Goal: Find specific page/section: Find specific page/section

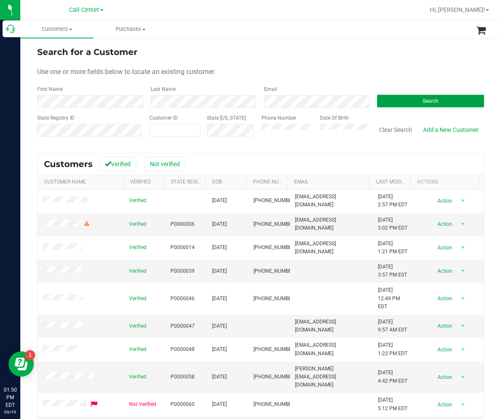
click at [396, 98] on button "Search" at bounding box center [430, 101] width 107 height 13
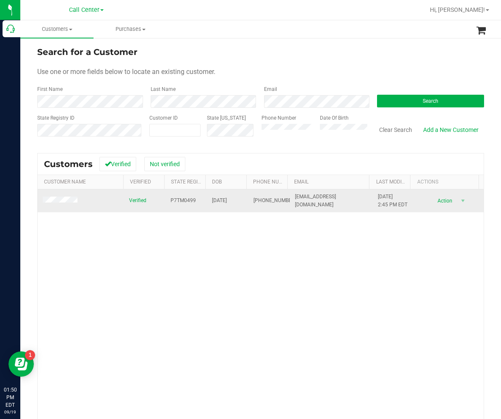
click at [170, 201] on span "P7TM0499" at bounding box center [182, 201] width 25 height 8
drag, startPoint x: 169, startPoint y: 201, endPoint x: 191, endPoint y: 200, distance: 22.0
click at [191, 200] on span "P7TM0499" at bounding box center [182, 201] width 25 height 8
copy span "P7TM0499"
drag, startPoint x: 238, startPoint y: 202, endPoint x: 209, endPoint y: 203, distance: 29.2
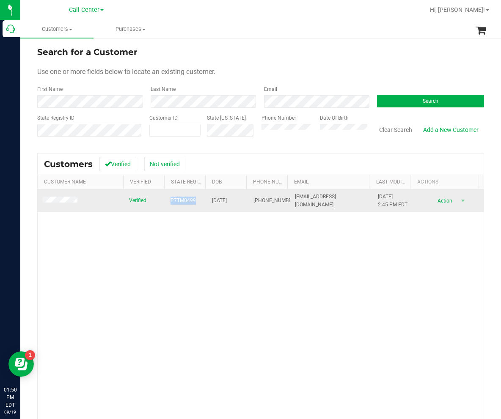
click at [209, 203] on td "[DATE]" at bounding box center [227, 200] width 41 height 23
copy span "[DATE]"
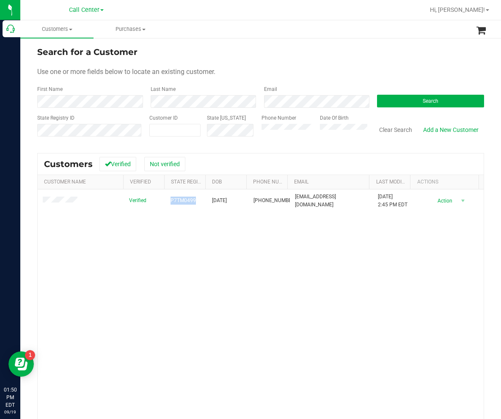
click at [293, 132] on div "Phone Number" at bounding box center [287, 129] width 52 height 30
click at [390, 131] on button "Clear Search" at bounding box center [395, 130] width 44 height 14
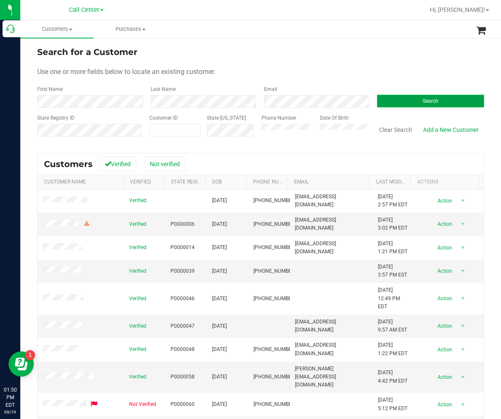
click at [391, 96] on button "Search" at bounding box center [430, 101] width 107 height 13
click at [348, 94] on div "Email" at bounding box center [313, 96] width 113 height 22
click at [405, 101] on button "Search" at bounding box center [430, 101] width 107 height 13
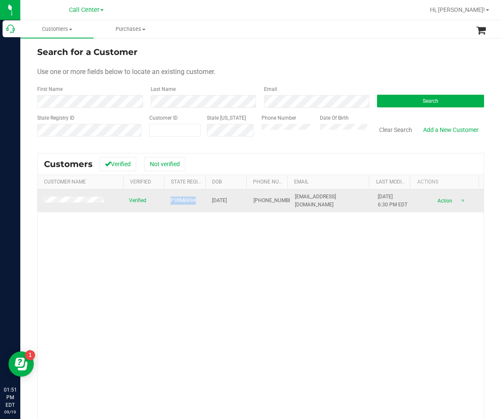
drag, startPoint x: 193, startPoint y: 200, endPoint x: 169, endPoint y: 201, distance: 24.1
click at [169, 201] on td "P3RM8894" at bounding box center [185, 200] width 41 height 23
copy span "P3RM8894"
drag, startPoint x: 208, startPoint y: 202, endPoint x: 236, endPoint y: 203, distance: 27.9
click at [236, 203] on td "[DATE]" at bounding box center [227, 200] width 41 height 23
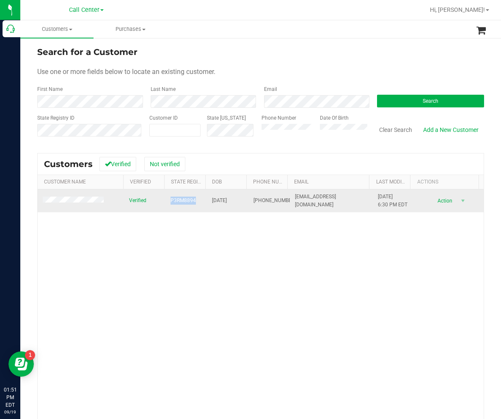
copy span "[DATE]"
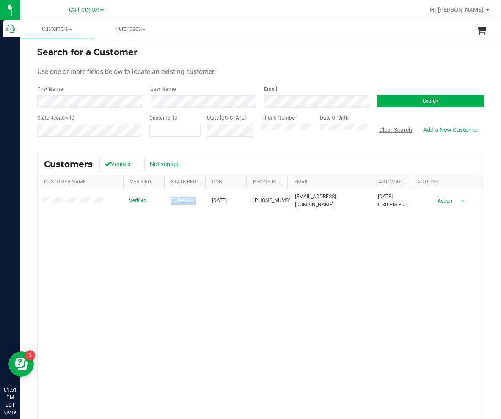
click at [391, 130] on button "Clear Search" at bounding box center [395, 130] width 44 height 14
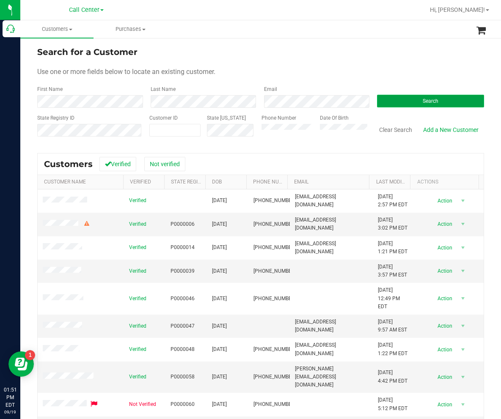
click at [386, 101] on button "Search" at bounding box center [430, 101] width 107 height 13
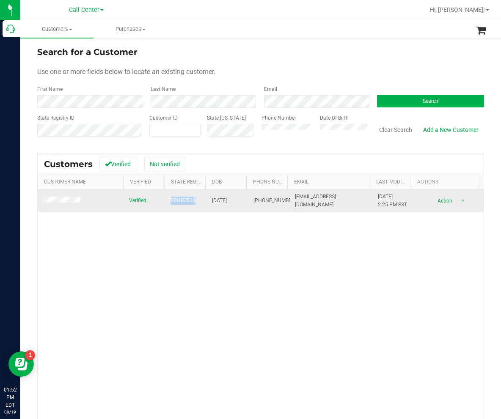
drag, startPoint x: 191, startPoint y: 199, endPoint x: 166, endPoint y: 199, distance: 24.5
click at [166, 199] on td "P8HR7516" at bounding box center [185, 200] width 41 height 23
copy span "P8HR7516"
drag, startPoint x: 207, startPoint y: 203, endPoint x: 238, endPoint y: 203, distance: 31.7
click at [238, 203] on td "[DATE]" at bounding box center [227, 200] width 41 height 23
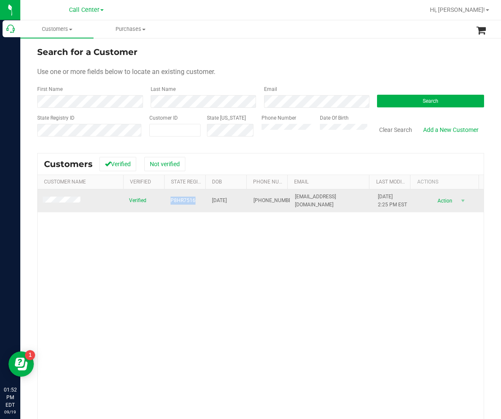
copy span "[DATE]"
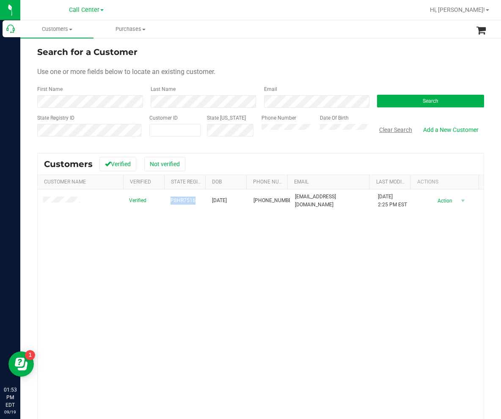
click at [395, 130] on button "Clear Search" at bounding box center [395, 130] width 44 height 14
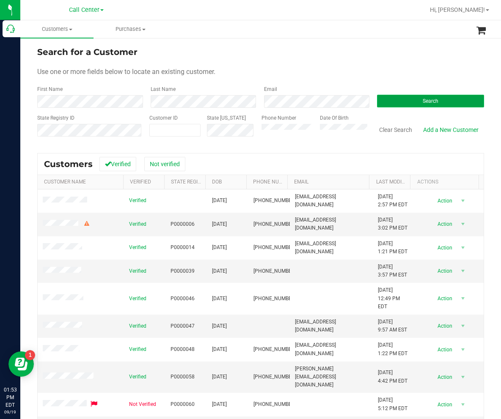
click at [402, 99] on button "Search" at bounding box center [430, 101] width 107 height 13
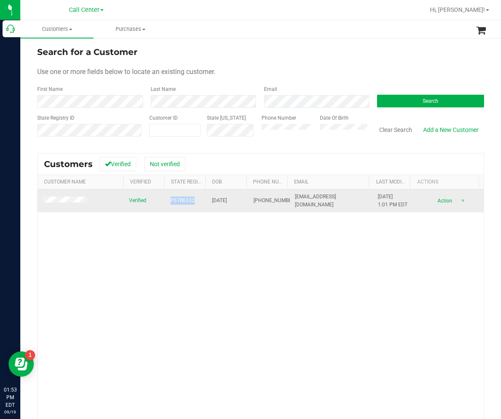
drag, startPoint x: 192, startPoint y: 201, endPoint x: 163, endPoint y: 200, distance: 29.2
click at [165, 200] on td "P6TR6332" at bounding box center [185, 200] width 41 height 23
copy span "P6TR6332"
drag, startPoint x: 208, startPoint y: 201, endPoint x: 234, endPoint y: 203, distance: 25.8
click at [227, 203] on span "[DATE]" at bounding box center [219, 201] width 15 height 8
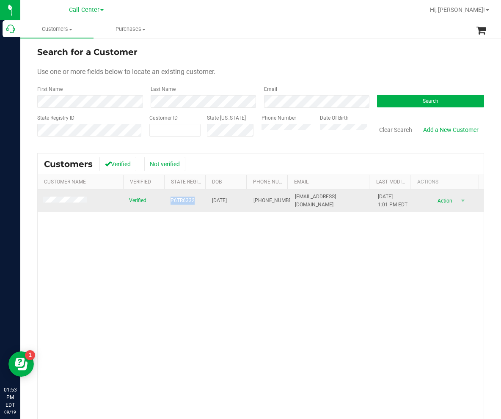
copy span "[DATE]"
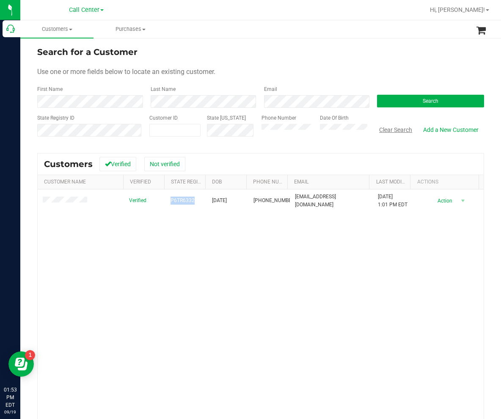
click at [388, 134] on button "Clear Search" at bounding box center [395, 130] width 44 height 14
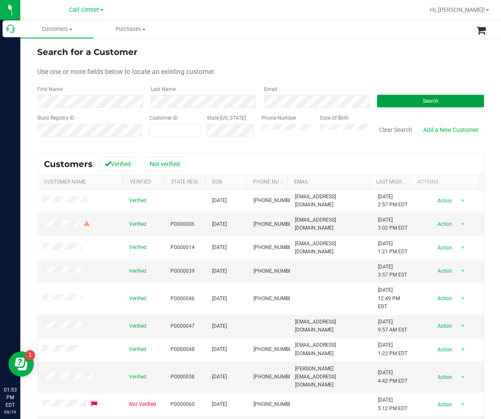
click at [383, 99] on button "Search" at bounding box center [430, 101] width 107 height 13
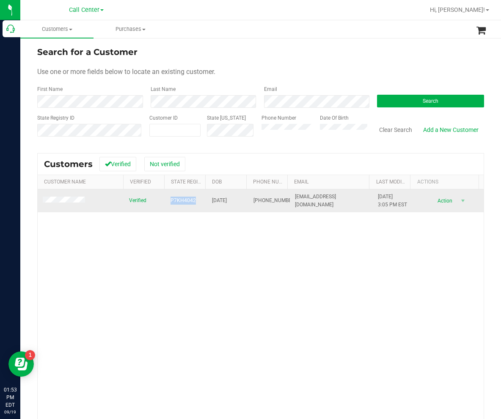
drag, startPoint x: 164, startPoint y: 200, endPoint x: 196, endPoint y: 201, distance: 31.3
click at [196, 201] on td "P7KH4042" at bounding box center [185, 200] width 41 height 23
copy span "P7KH4042"
drag, startPoint x: 205, startPoint y: 203, endPoint x: 237, endPoint y: 204, distance: 32.6
click at [237, 204] on td "[DATE]" at bounding box center [227, 200] width 41 height 23
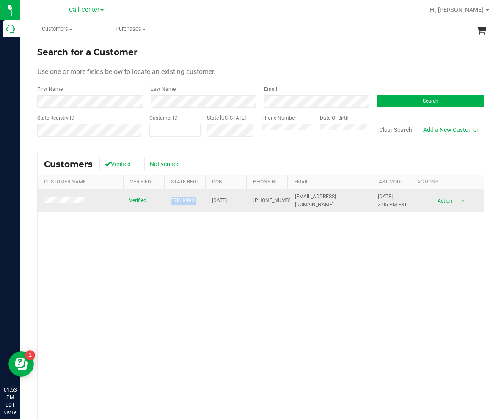
copy span "[DATE]"
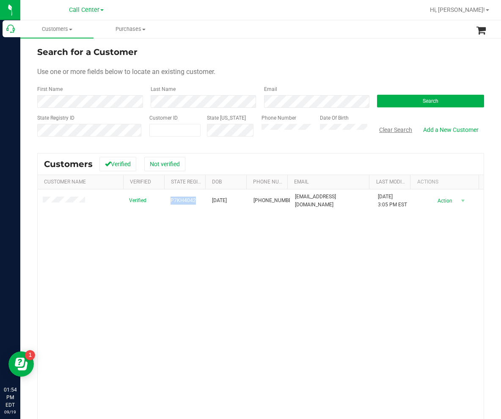
click at [389, 132] on button "Clear Search" at bounding box center [395, 130] width 44 height 14
